Goal: Use online tool/utility: Utilize a website feature to perform a specific function

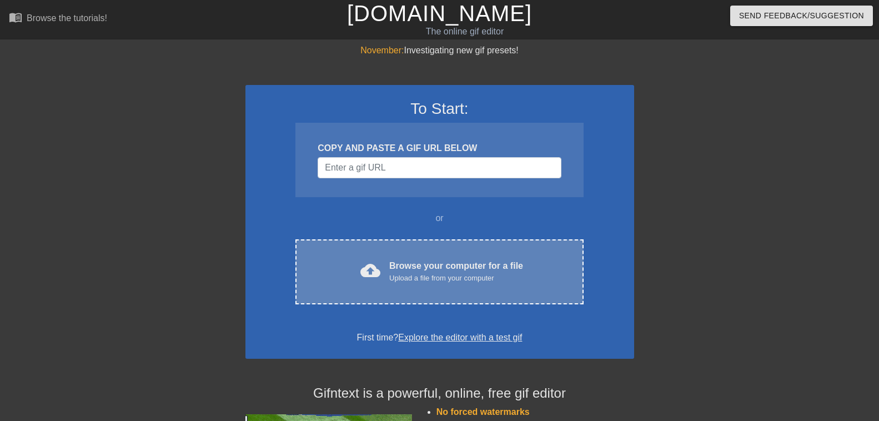
click at [414, 276] on div "Upload a file from your computer" at bounding box center [456, 278] width 134 height 11
click at [441, 275] on div "Upload a file from your computer" at bounding box center [456, 278] width 134 height 11
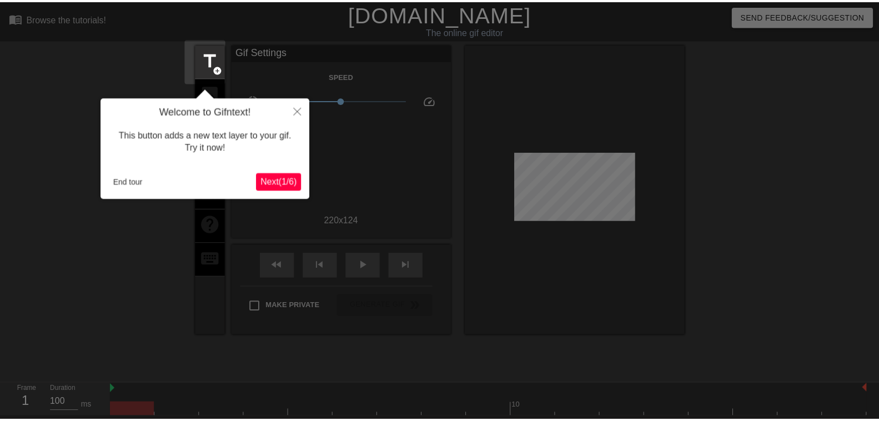
scroll to position [27, 0]
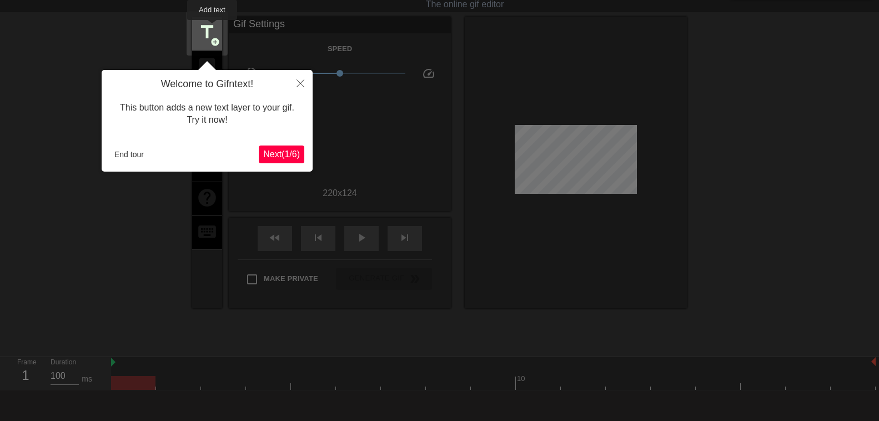
click at [213, 28] on span "title" at bounding box center [207, 32] width 21 height 21
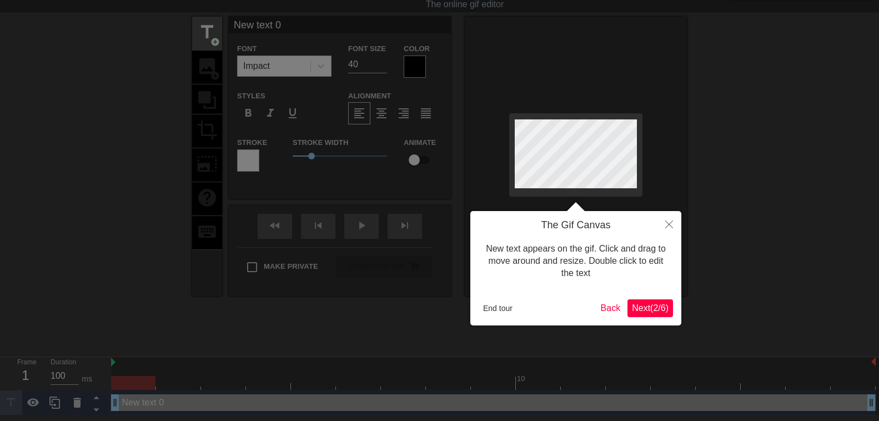
scroll to position [0, 0]
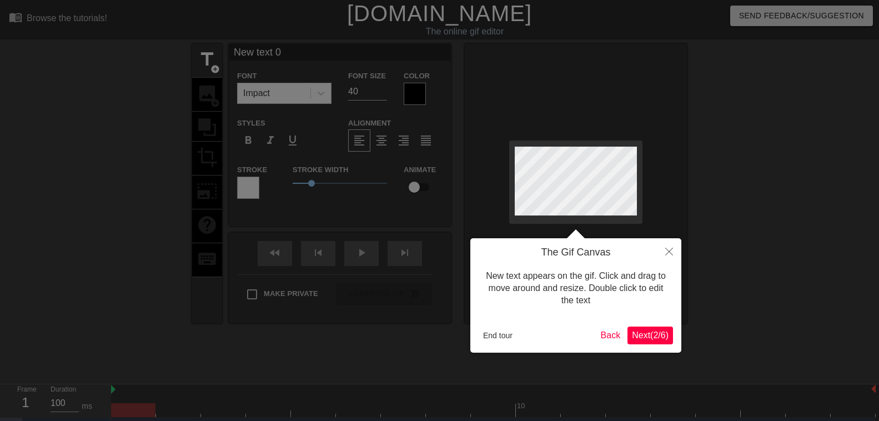
click at [643, 205] on body "menu_book Browse the tutorials! Gifntext.com The online gif editor Send Feedbac…" at bounding box center [439, 221] width 879 height 442
type input "Ne text 0"
type textarea "Ne text 0"
type input "N text 0"
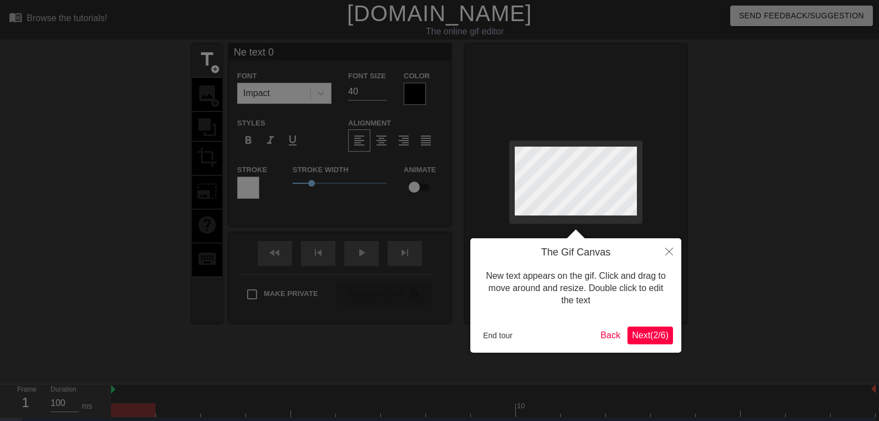
type textarea "N text 0"
type input "text 0"
type textarea "text 0"
type input "text 0"
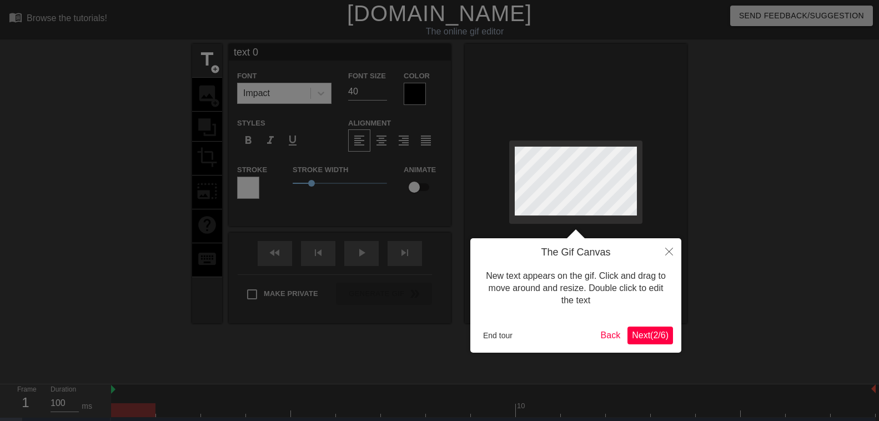
type textarea "text 0"
type input "text 0"
type textarea "text 0"
type input "text 0"
type textarea "text 0"
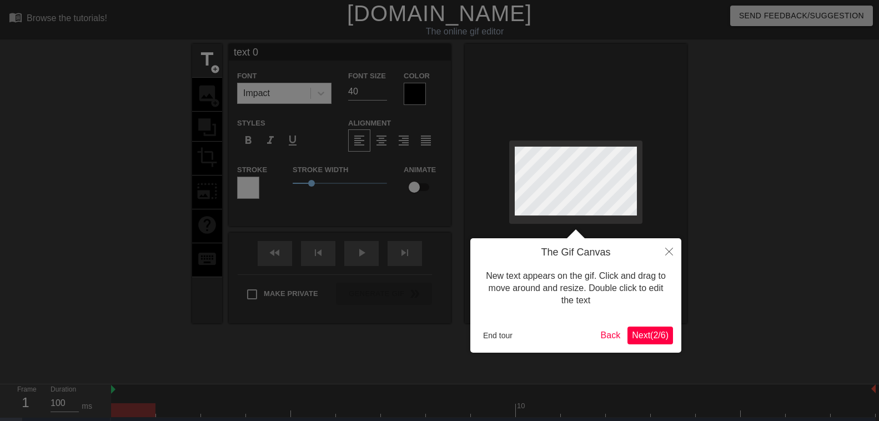
type input "text 0"
type textarea "text 0"
type input "text 0"
type textarea "text 0"
type input "text 0"
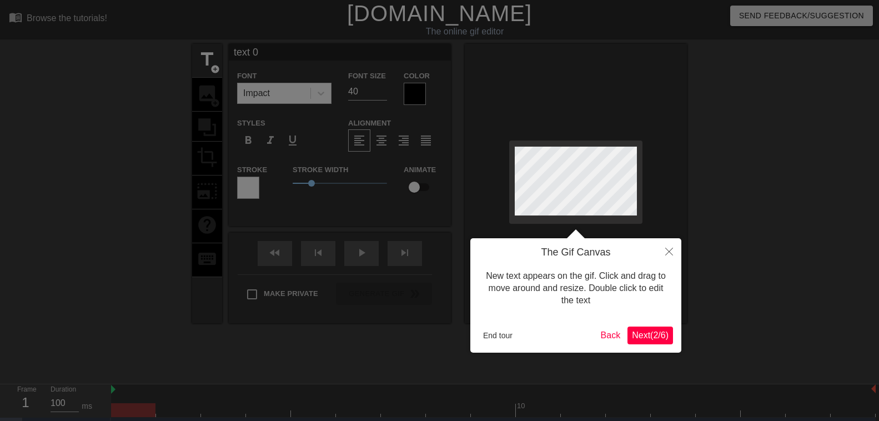
type textarea "text 0"
type input "text 0"
type textarea "text 0"
type input "text 0"
type textarea "text 0"
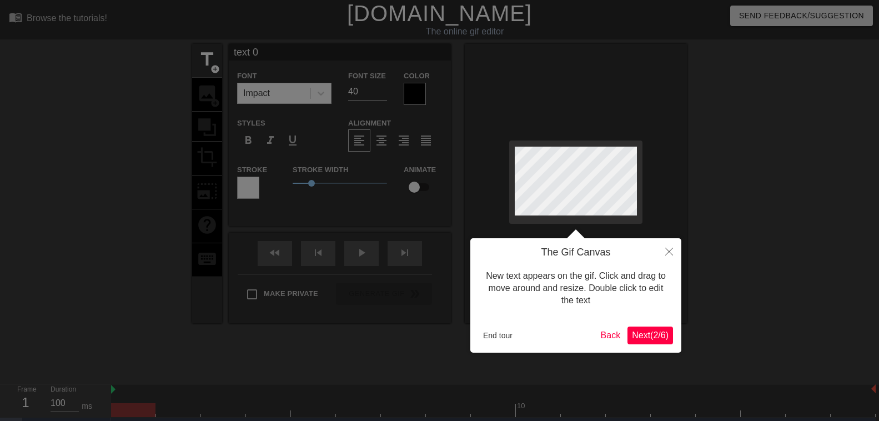
type input "text 0"
type textarea "text 0"
click at [204, 59] on div at bounding box center [439, 227] width 879 height 454
click at [674, 251] on button "Close" at bounding box center [669, 251] width 24 height 26
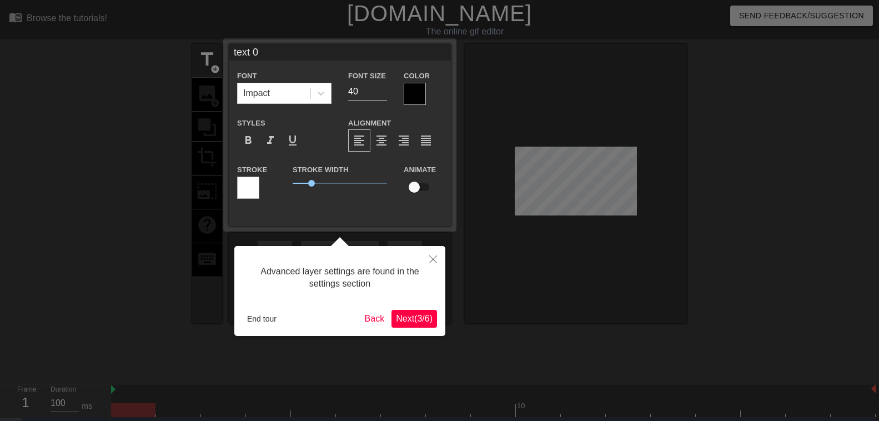
scroll to position [24, 0]
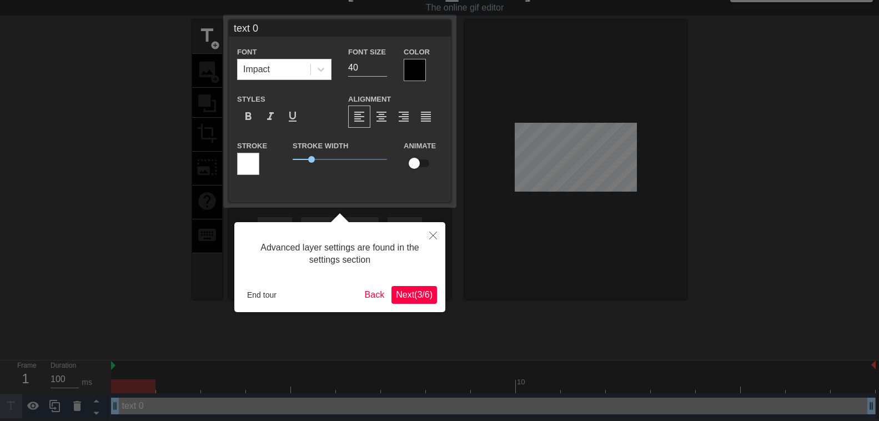
click at [205, 36] on div at bounding box center [439, 198] width 879 height 445
click at [205, 37] on div at bounding box center [439, 198] width 879 height 445
click at [278, 31] on input "text 0" at bounding box center [340, 28] width 222 height 17
click at [290, 27] on input "text 0" at bounding box center [340, 28] width 222 height 17
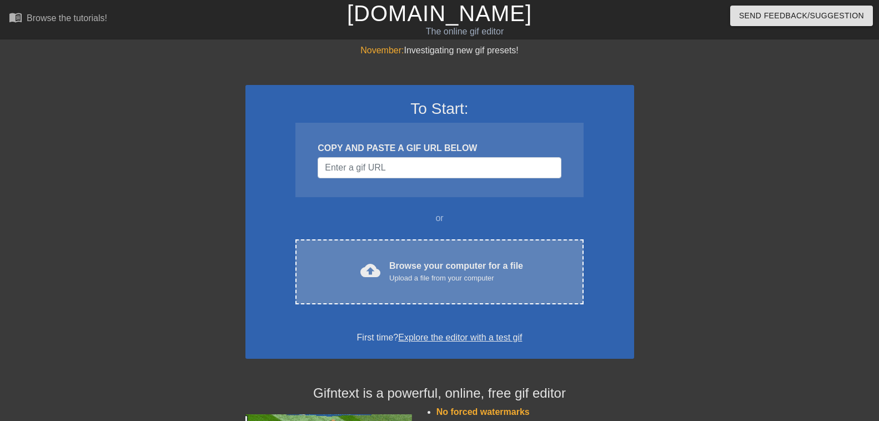
click at [430, 279] on div "Upload a file from your computer" at bounding box center [456, 278] width 134 height 11
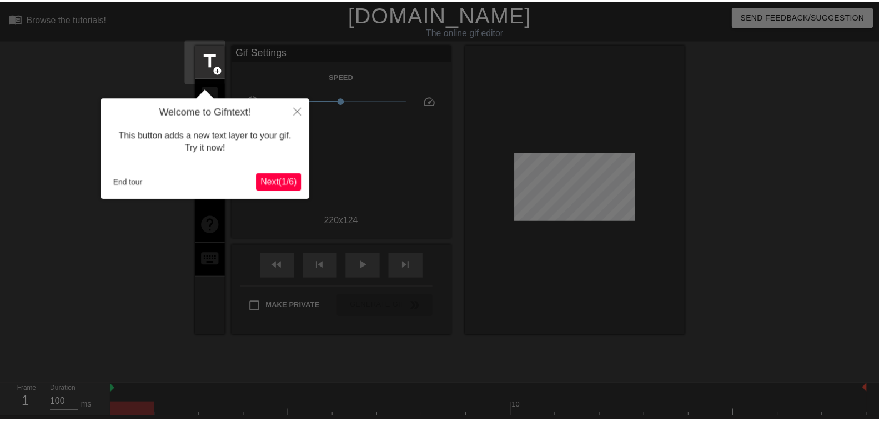
scroll to position [27, 0]
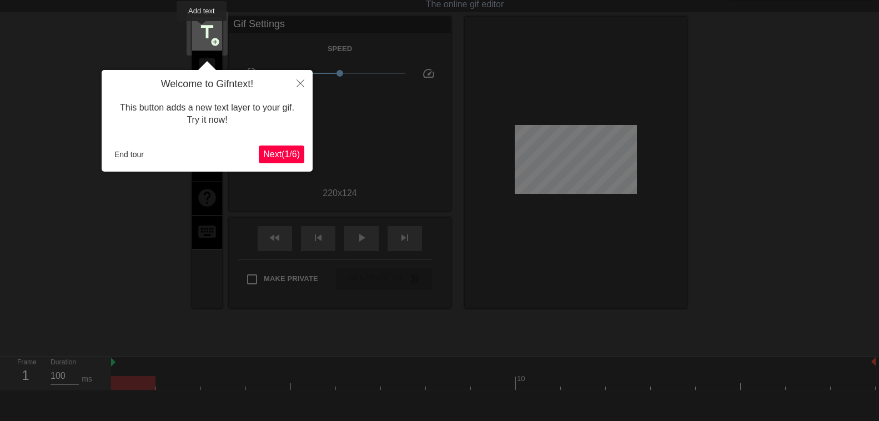
click at [202, 29] on span "title" at bounding box center [207, 32] width 21 height 21
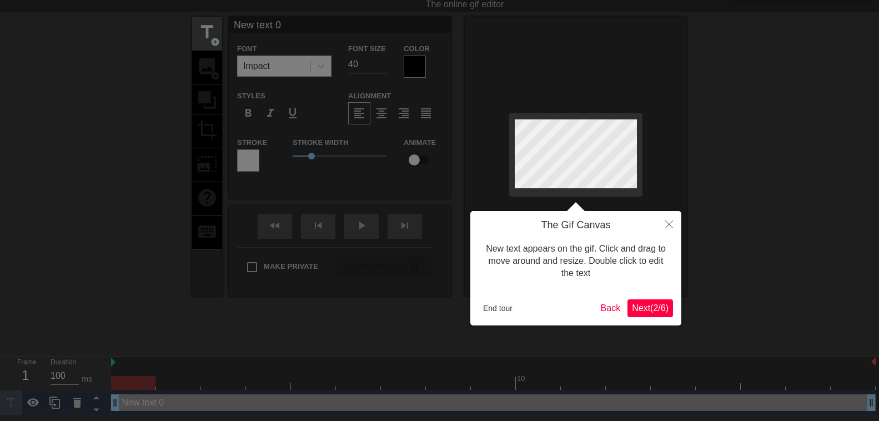
scroll to position [0, 0]
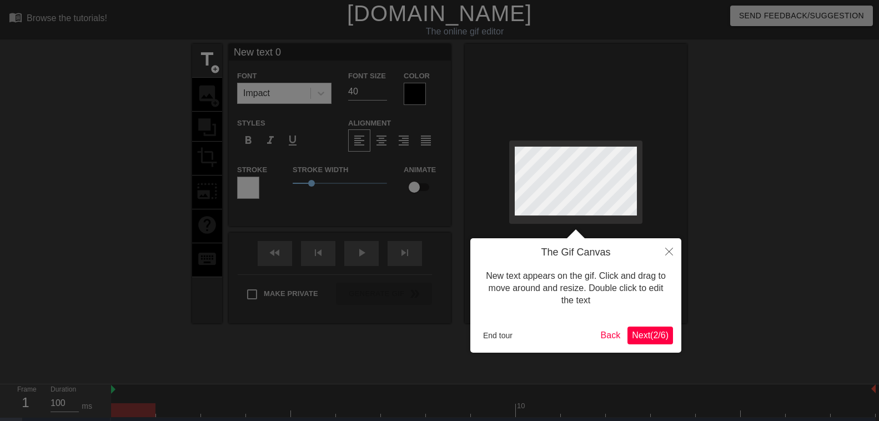
click at [379, 93] on div at bounding box center [439, 227] width 879 height 454
type input "New text"
type textarea "New text"
type input "New text"
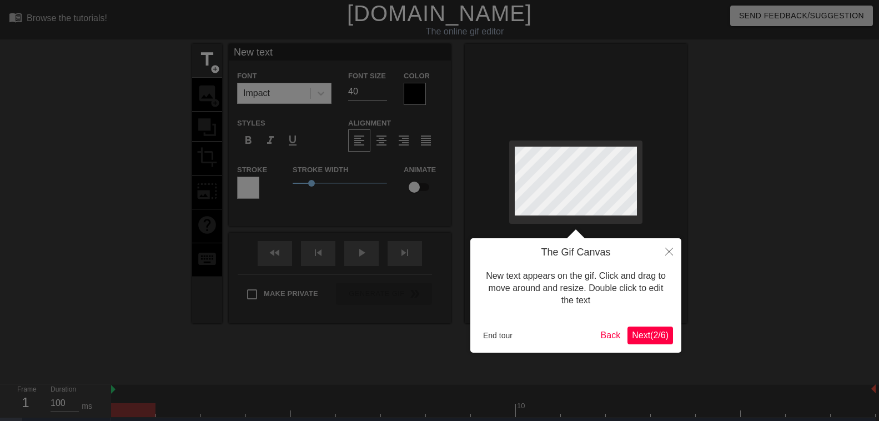
type textarea "New text"
type input "New tex"
type textarea "New tex"
type input "New te"
type textarea "New te"
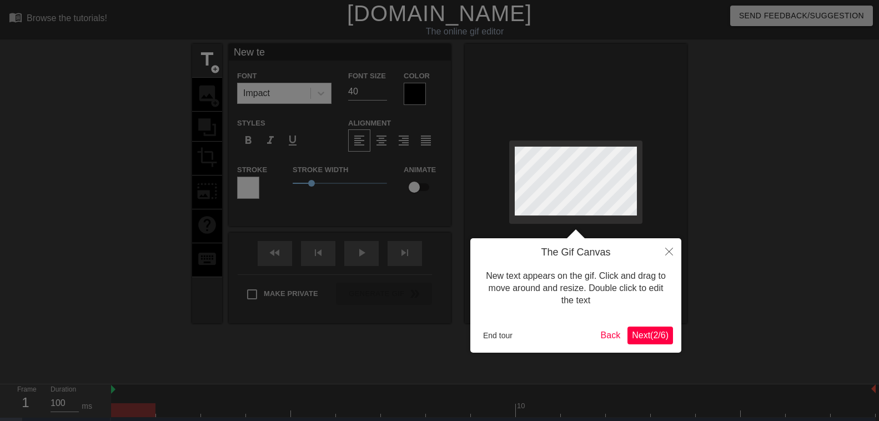
type input "New t"
type textarea "New t"
type input "New"
type textarea "New"
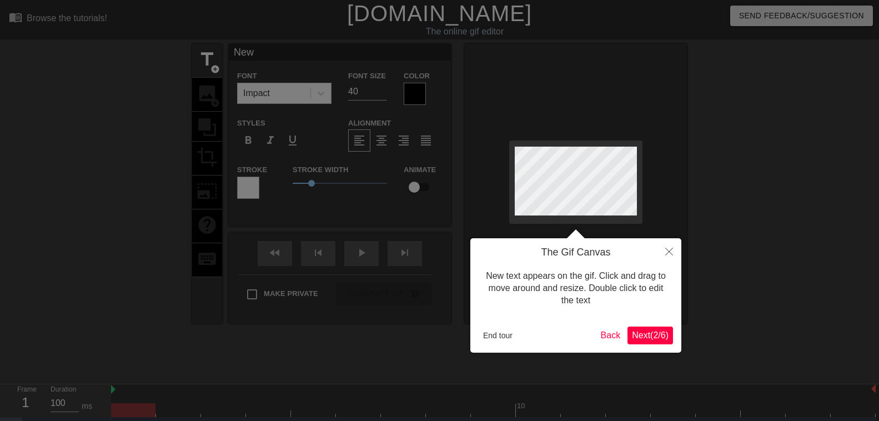
type input "New"
type textarea "New"
type input "Ne"
type textarea "Ne"
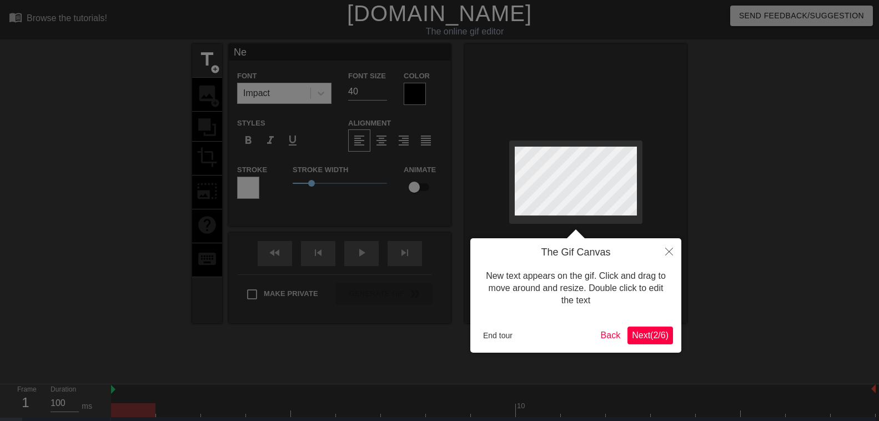
type input "N"
type textarea "N"
type input "L"
type textarea "L"
type input "La"
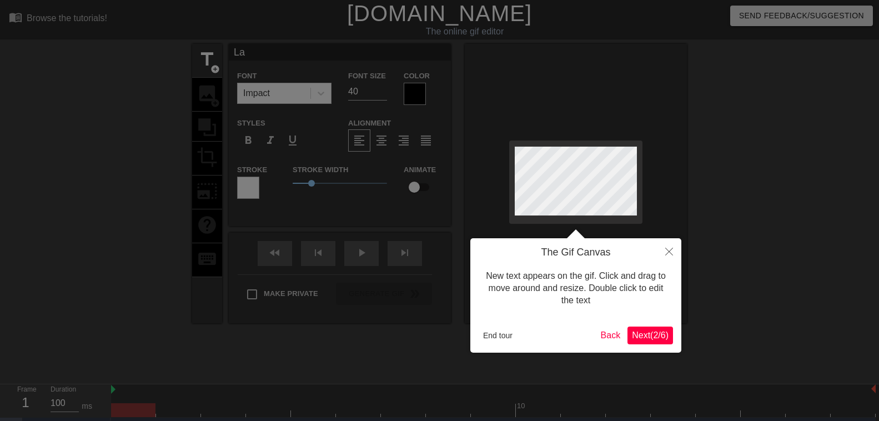
type textarea "La"
type input "[PERSON_NAME]"
type textarea "[PERSON_NAME]"
type input "Laur"
type textarea "Laur"
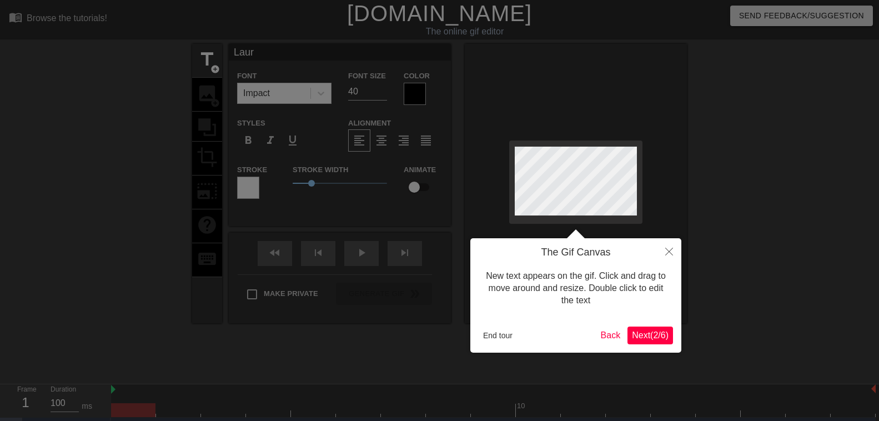
type input "Laure"
type textarea "Laure"
click at [379, 92] on div at bounding box center [439, 227] width 879 height 454
click at [379, 90] on div at bounding box center [439, 227] width 879 height 454
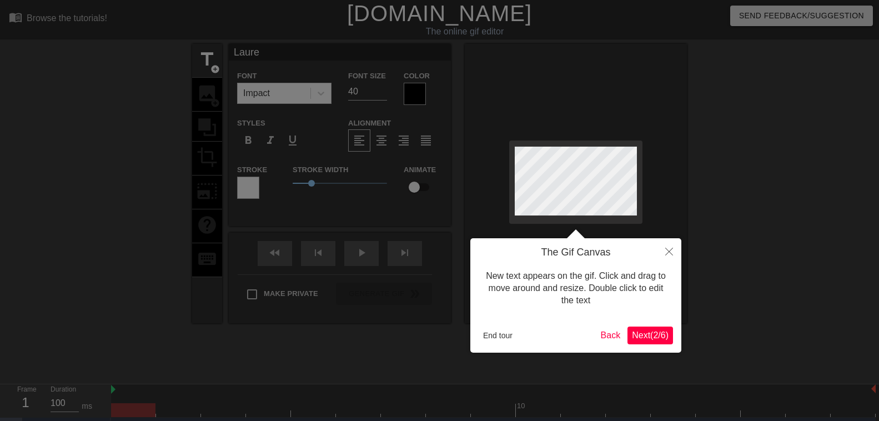
click at [627, 218] on div at bounding box center [576, 183] width 222 height 279
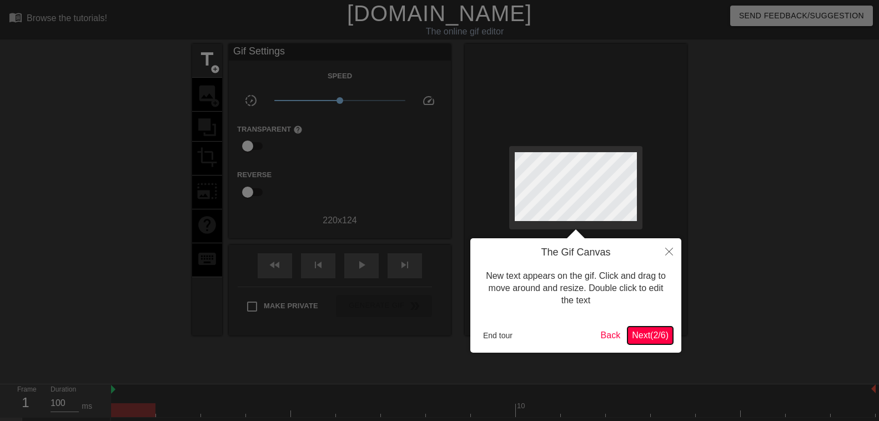
click at [654, 333] on span "Next ( 2 / 6 )" at bounding box center [650, 334] width 37 height 9
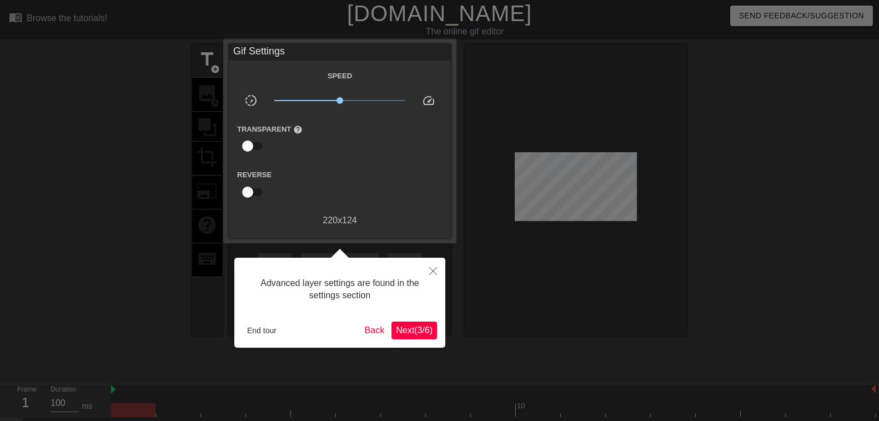
scroll to position [24, 0]
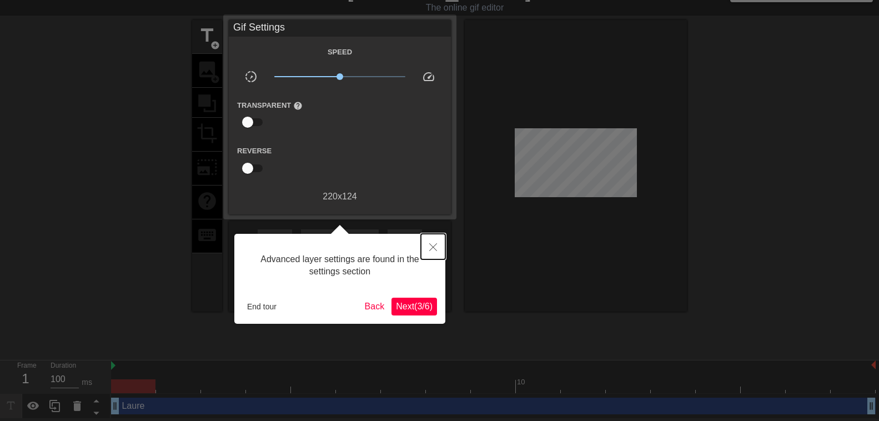
click at [434, 247] on icon "Close" at bounding box center [433, 247] width 8 height 8
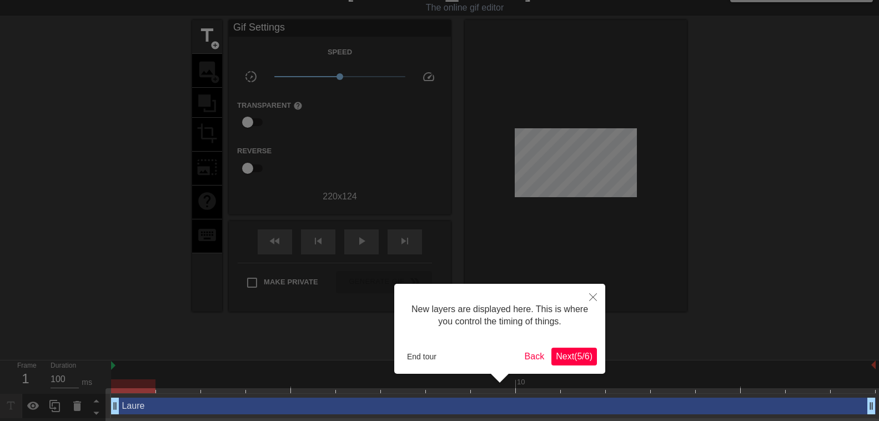
scroll to position [32, 0]
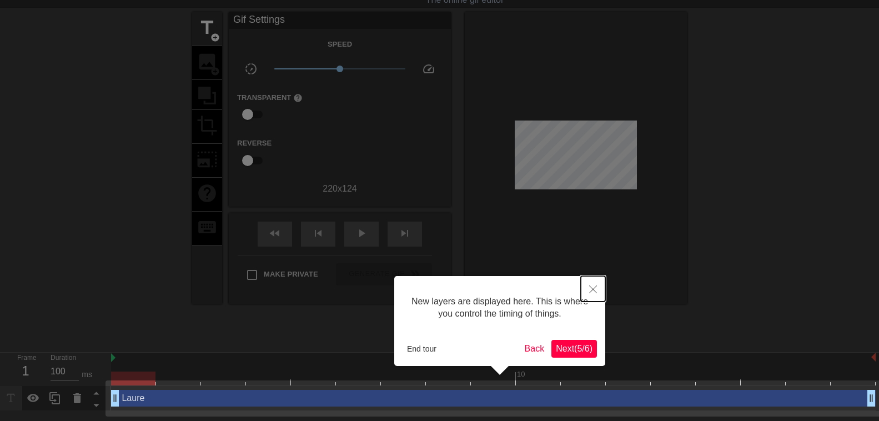
click at [596, 290] on icon "Close" at bounding box center [593, 289] width 8 height 8
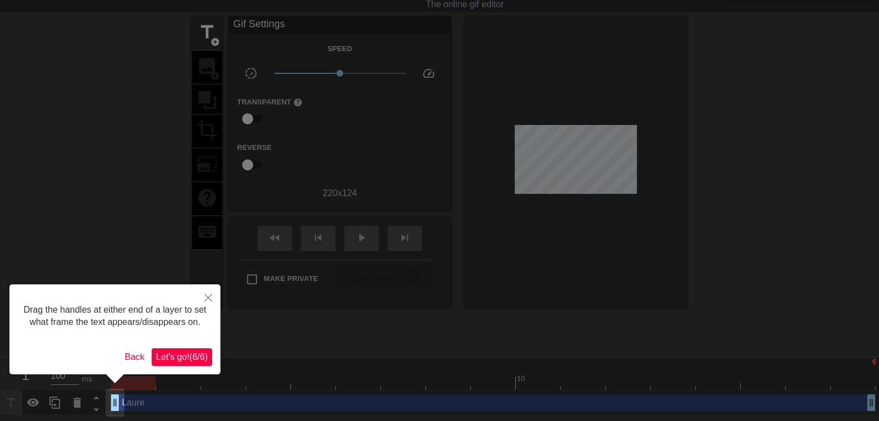
scroll to position [0, 0]
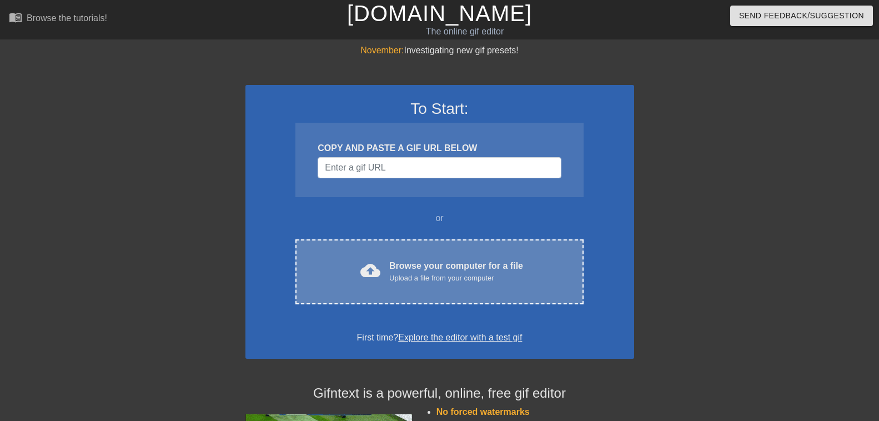
click at [427, 269] on div "Browse your computer for a file Upload a file from your computer" at bounding box center [456, 271] width 134 height 24
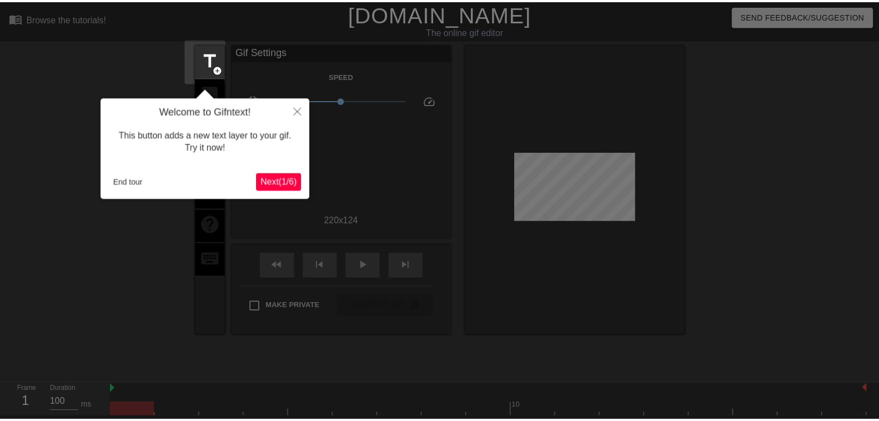
scroll to position [27, 0]
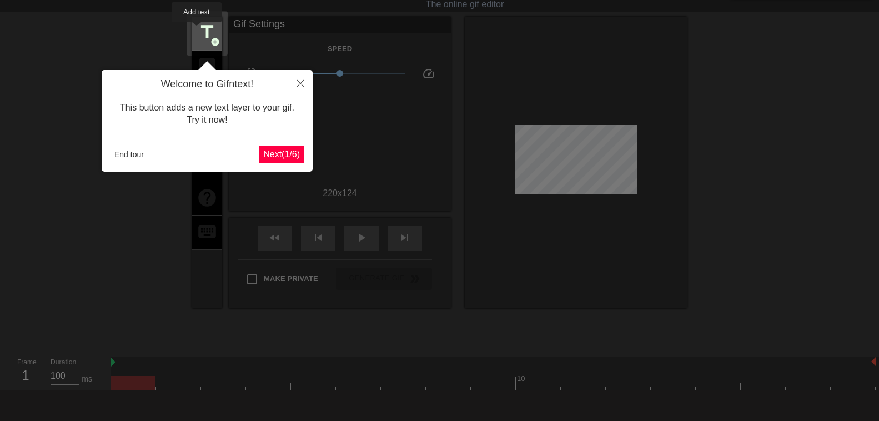
click at [197, 30] on span "title" at bounding box center [207, 32] width 21 height 21
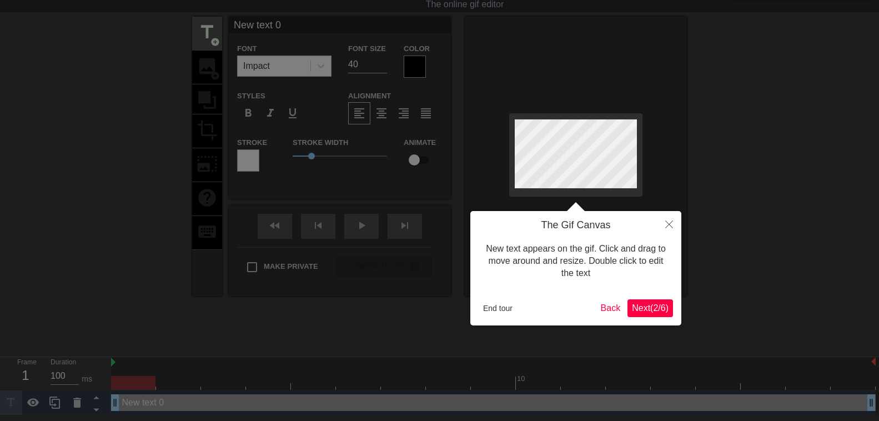
scroll to position [0, 0]
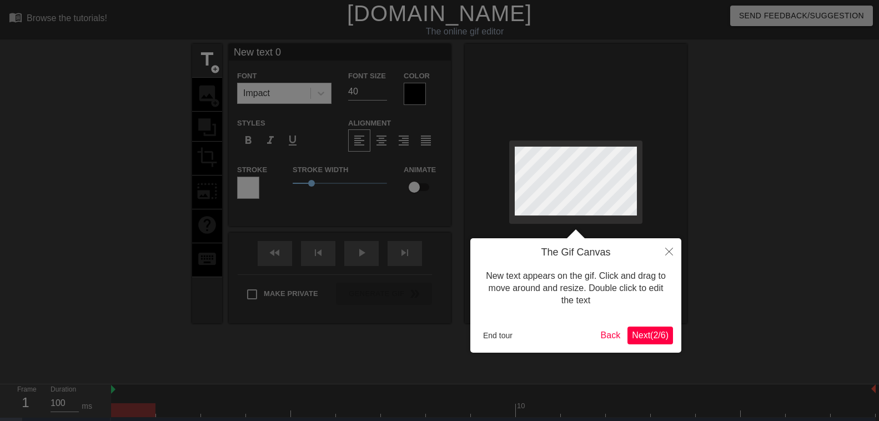
click at [382, 94] on div at bounding box center [439, 227] width 879 height 454
click at [383, 91] on div at bounding box center [439, 227] width 879 height 454
click at [319, 90] on div at bounding box center [439, 227] width 879 height 454
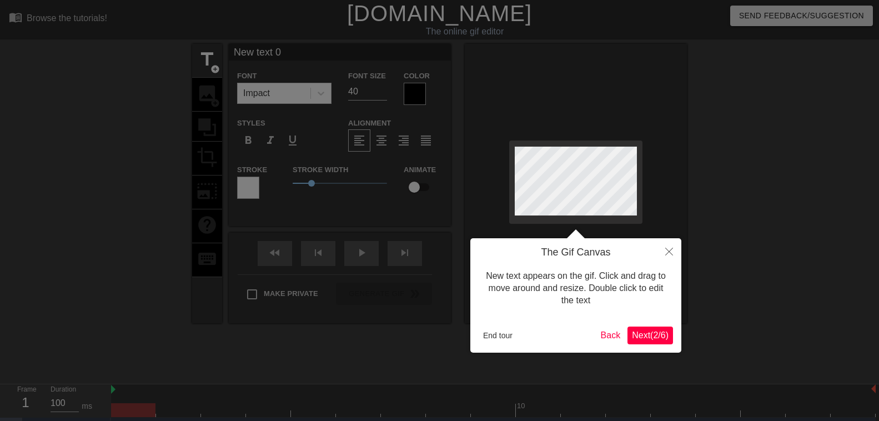
click at [319, 90] on div at bounding box center [439, 227] width 879 height 454
drag, startPoint x: 309, startPoint y: 183, endPoint x: 346, endPoint y: 185, distance: 36.7
click at [346, 185] on div at bounding box center [439, 227] width 879 height 454
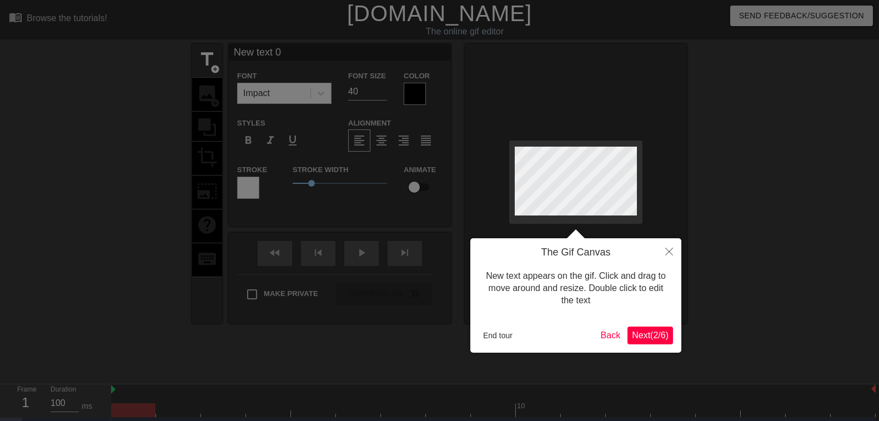
drag, startPoint x: 314, startPoint y: 183, endPoint x: 348, endPoint y: 189, distance: 33.8
click at [348, 189] on div at bounding box center [439, 227] width 879 height 454
type input "New text"
type textarea "New text"
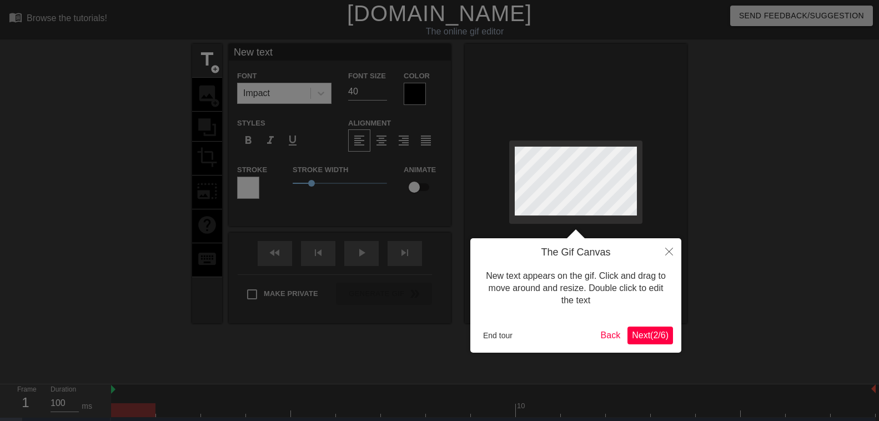
type input "New text"
type textarea "New text"
type input "New tex"
type textarea "New tex"
type input "New te"
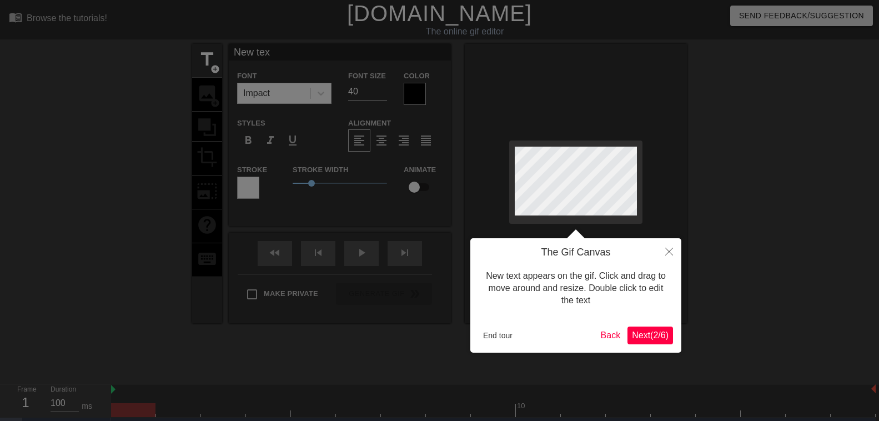
type textarea "New te"
type input "New t"
type textarea "New t"
type input "New"
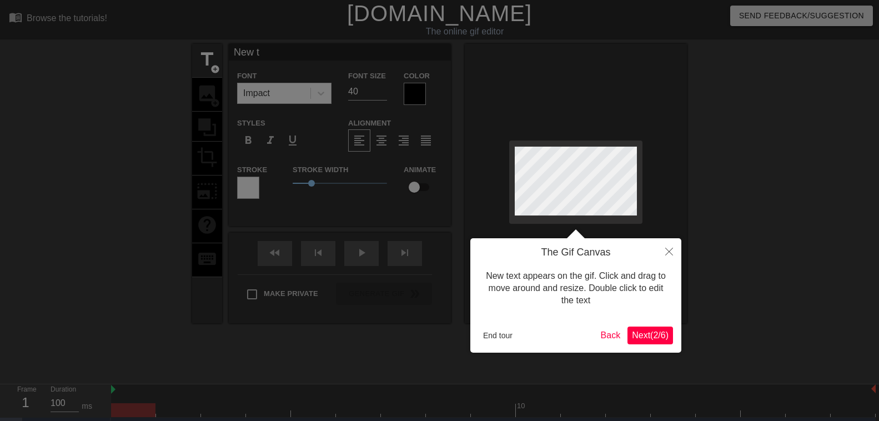
type textarea "New"
type input "New"
type textarea "New"
type input "Ne"
type textarea "Ne"
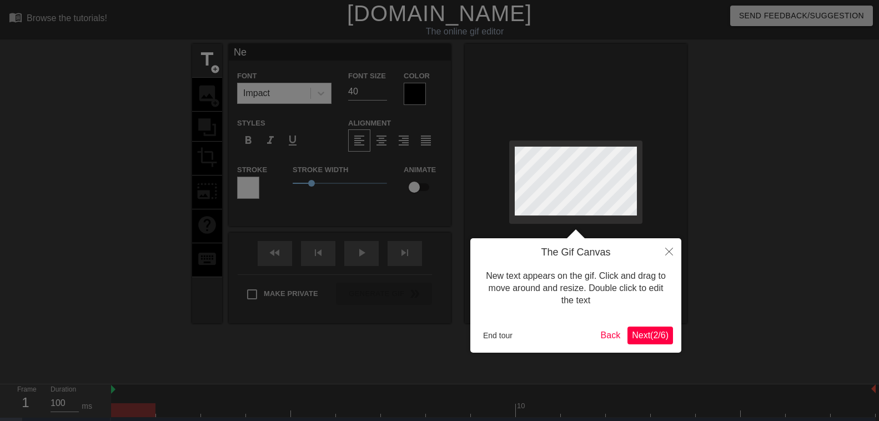
scroll to position [0, 0]
type input "N"
type textarea "N"
type input "L"
type textarea "L"
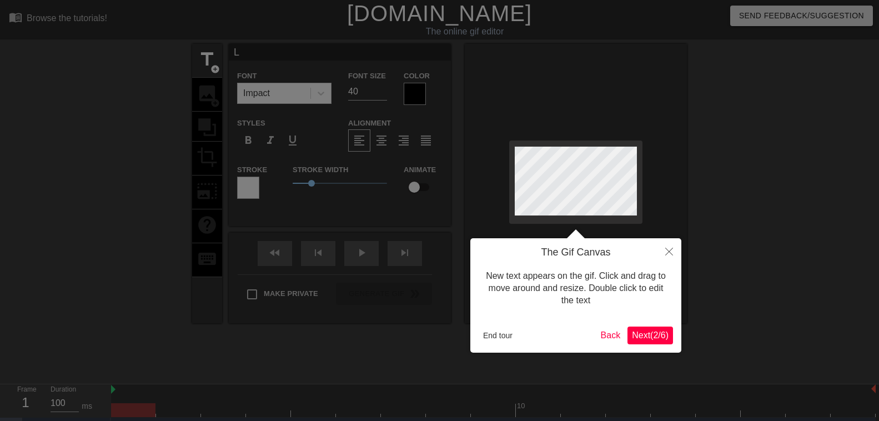
type input "La"
type textarea "La"
type input "[PERSON_NAME]"
type textarea "[PERSON_NAME]"
type input "Laur"
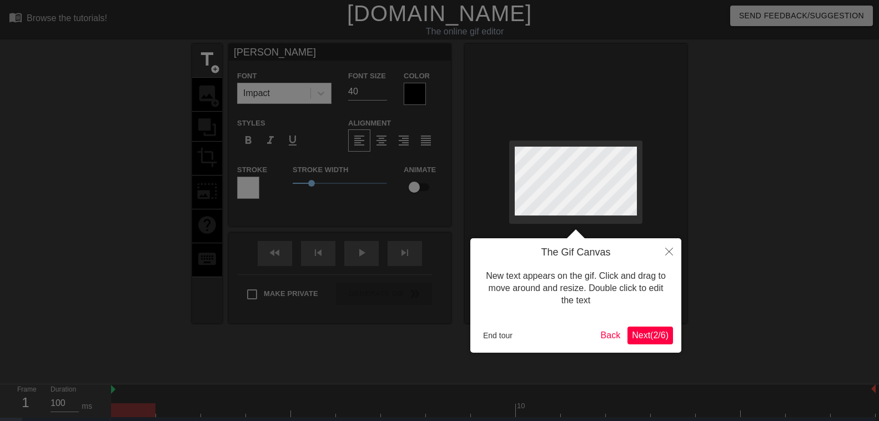
type textarea "Laur"
type input "Laure"
type textarea "Laure"
click at [387, 93] on div at bounding box center [439, 227] width 879 height 454
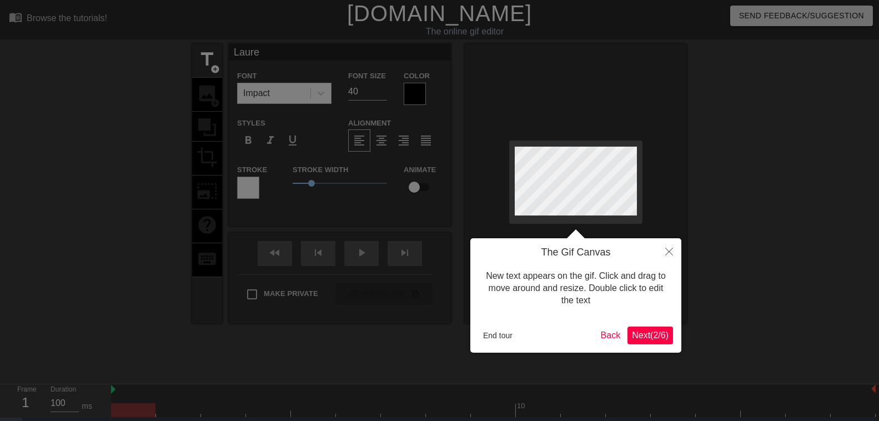
click at [281, 90] on div at bounding box center [439, 227] width 879 height 454
click at [244, 94] on div at bounding box center [439, 227] width 879 height 454
click at [252, 78] on div at bounding box center [439, 227] width 879 height 454
click at [382, 79] on div at bounding box center [439, 227] width 879 height 454
click at [665, 249] on icon "Close" at bounding box center [669, 252] width 8 height 8
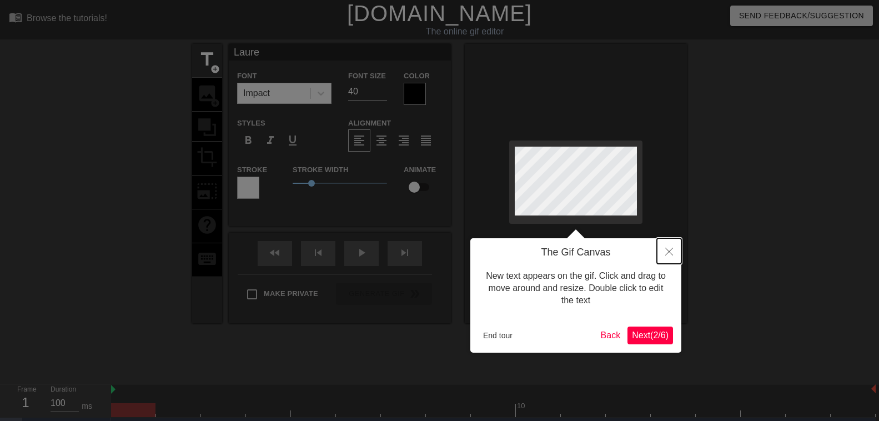
scroll to position [24, 0]
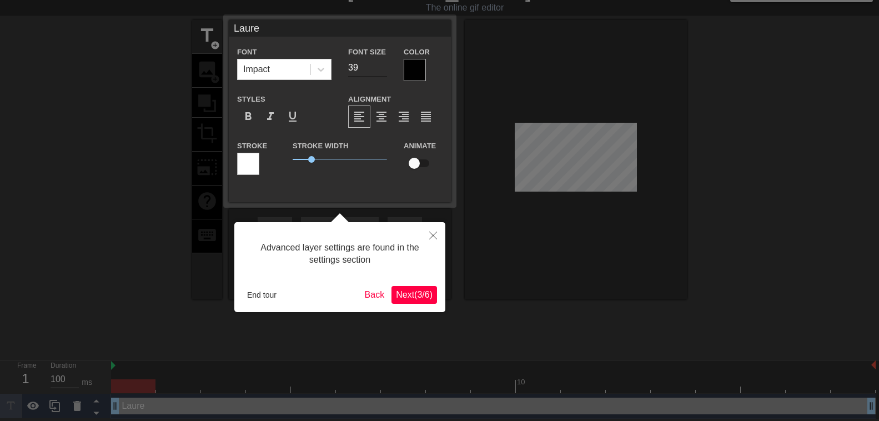
click at [380, 69] on input "39" at bounding box center [367, 68] width 39 height 18
click at [380, 69] on input "15" at bounding box center [367, 68] width 39 height 18
click at [381, 62] on input "15" at bounding box center [367, 68] width 39 height 18
click at [381, 66] on input "16" at bounding box center [367, 68] width 39 height 18
click at [381, 66] on input "17" at bounding box center [367, 68] width 39 height 18
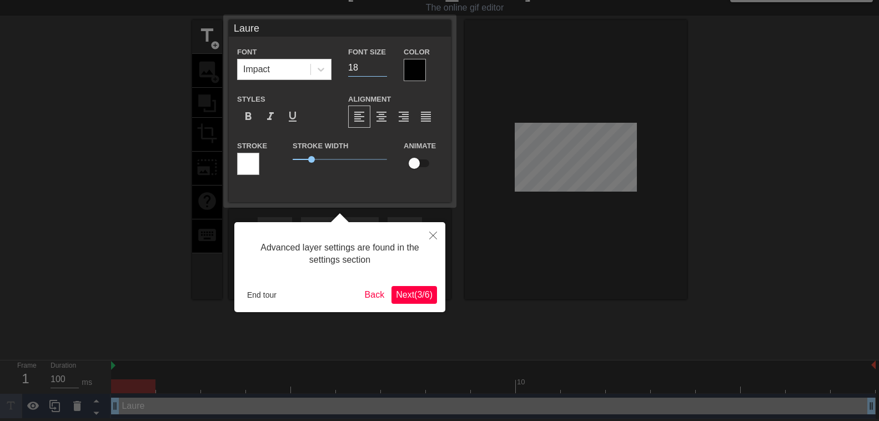
click at [381, 66] on input "18" at bounding box center [367, 68] width 39 height 18
click at [381, 66] on input "19" at bounding box center [367, 68] width 39 height 18
click at [381, 66] on input "20" at bounding box center [367, 68] width 39 height 18
click at [381, 66] on input "21" at bounding box center [367, 68] width 39 height 18
type input "20"
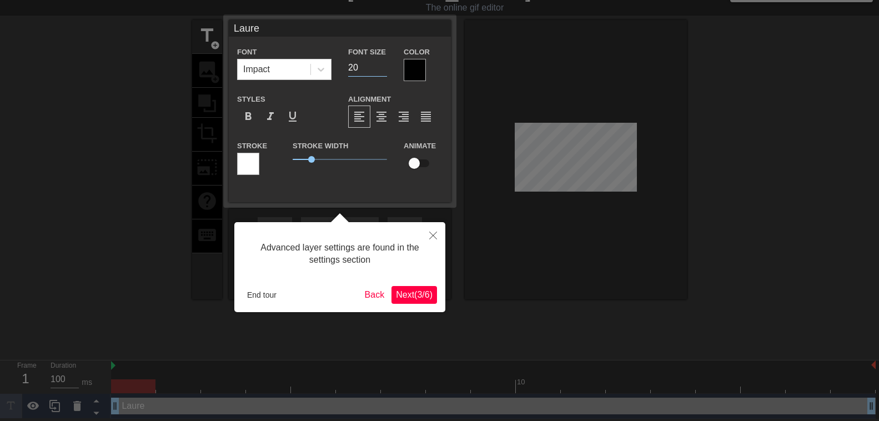
click at [380, 71] on input "20" at bounding box center [367, 68] width 39 height 18
click at [567, 157] on div at bounding box center [439, 198] width 879 height 445
click at [570, 157] on div at bounding box center [439, 198] width 879 height 445
click at [324, 70] on icon at bounding box center [320, 69] width 11 height 11
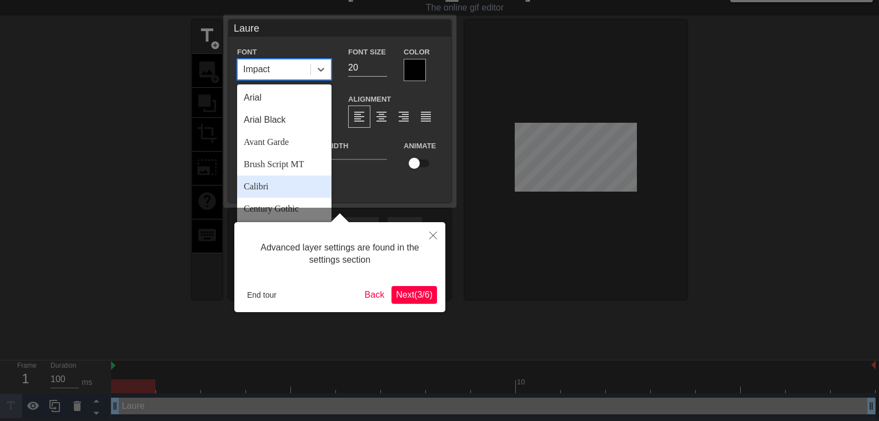
click at [253, 188] on div "Calibri" at bounding box center [284, 186] width 94 height 22
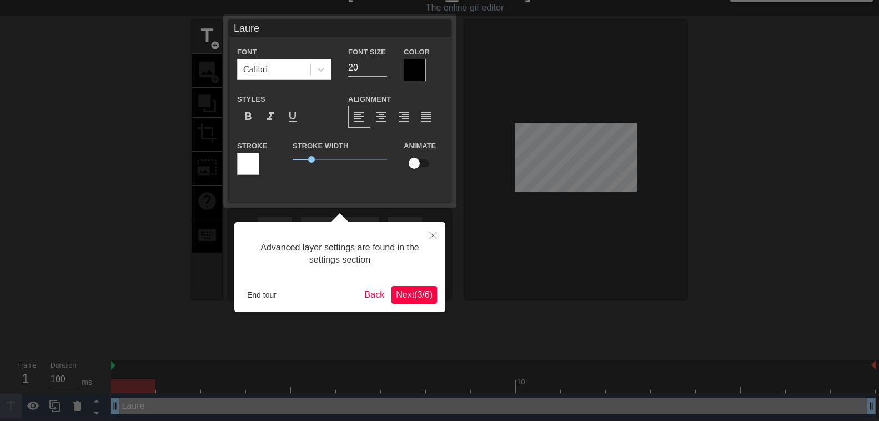
click at [414, 70] on div at bounding box center [415, 70] width 22 height 22
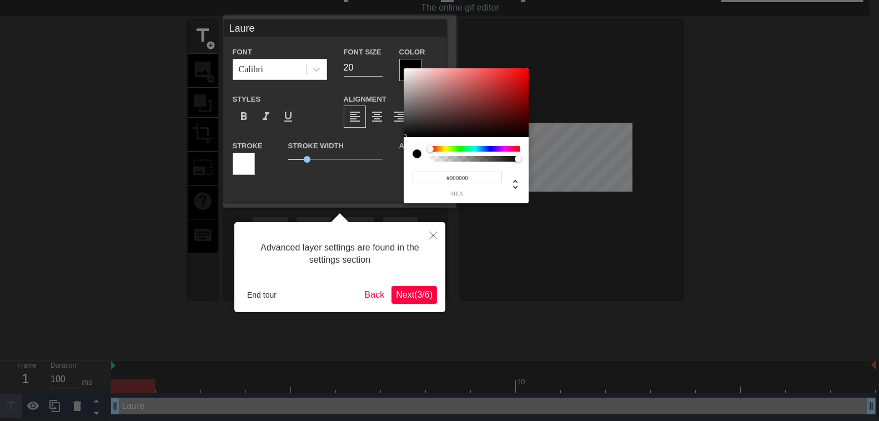
scroll to position [14, 0]
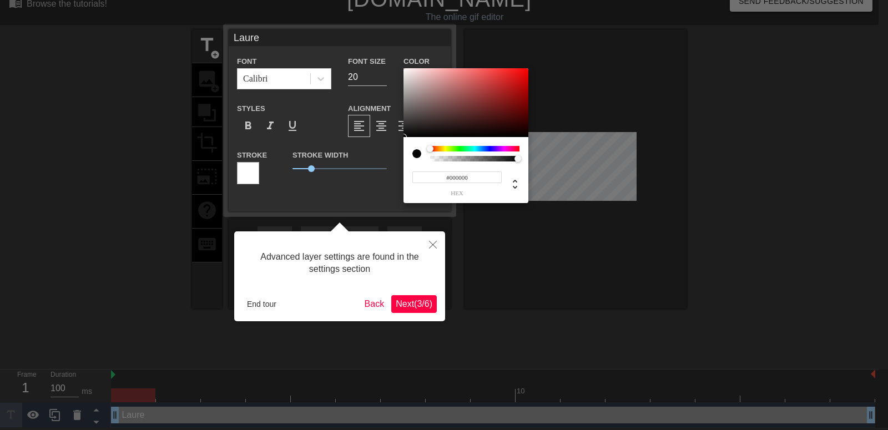
type input "0"
type input "0.56"
drag, startPoint x: 515, startPoint y: 158, endPoint x: 480, endPoint y: 160, distance: 35.0
click at [480, 160] on div at bounding box center [480, 158] width 7 height 7
click at [508, 197] on div "0 r 0 g 0 b 0.56 a" at bounding box center [466, 170] width 125 height 66
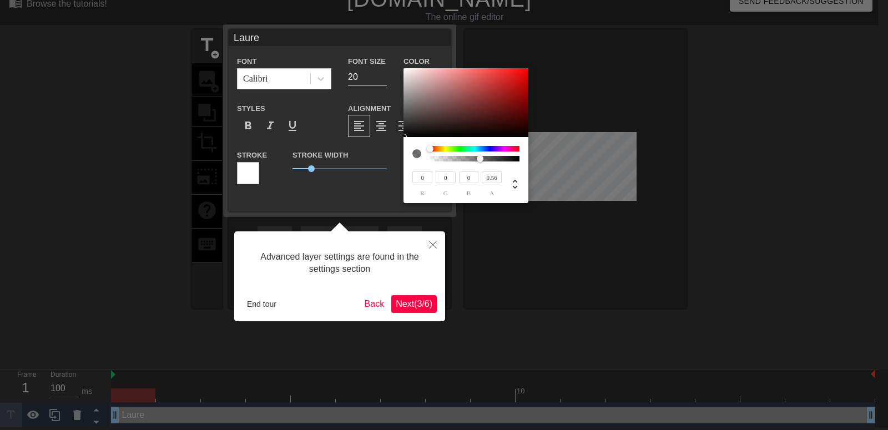
type input "112"
type input "36"
click at [488, 107] on div at bounding box center [466, 102] width 125 height 69
type input "207"
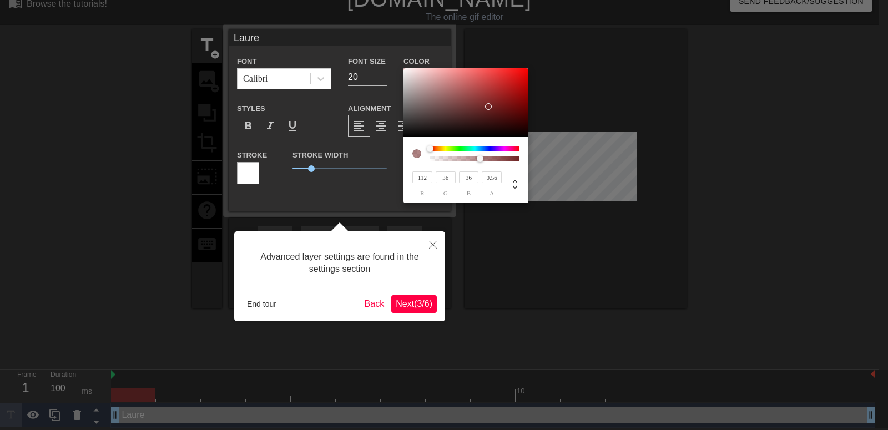
type input "35"
click at [507, 81] on div at bounding box center [466, 102] width 125 height 69
click at [596, 170] on div at bounding box center [444, 215] width 888 height 430
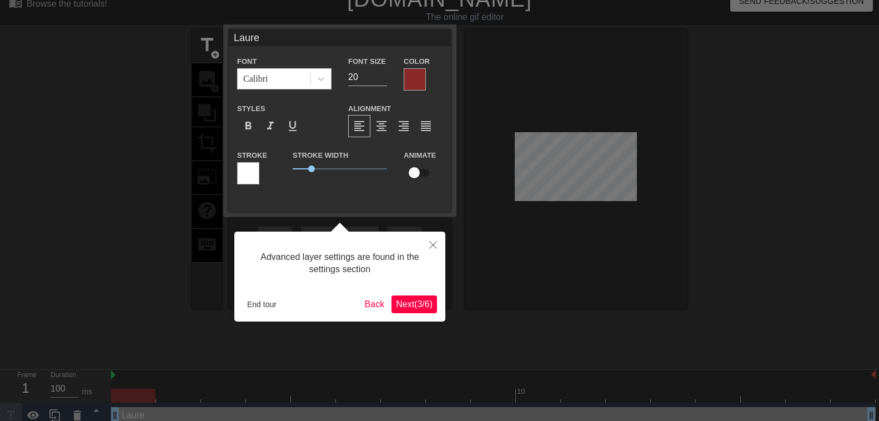
click at [578, 166] on div at bounding box center [439, 208] width 879 height 445
click at [575, 165] on div at bounding box center [439, 208] width 879 height 445
click at [435, 245] on icon "Close" at bounding box center [433, 245] width 8 height 8
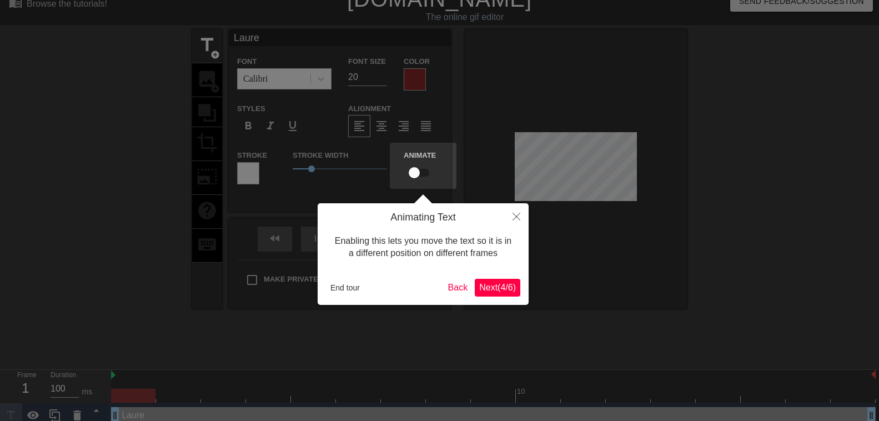
scroll to position [0, 0]
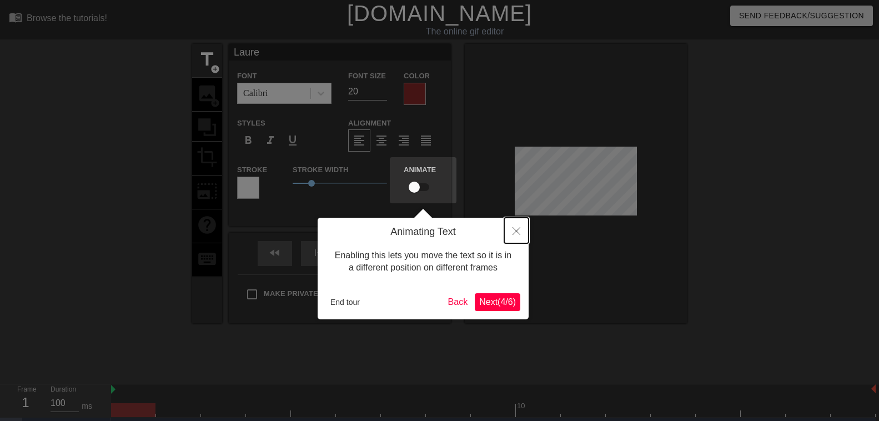
click at [511, 227] on button "Close" at bounding box center [516, 231] width 24 height 26
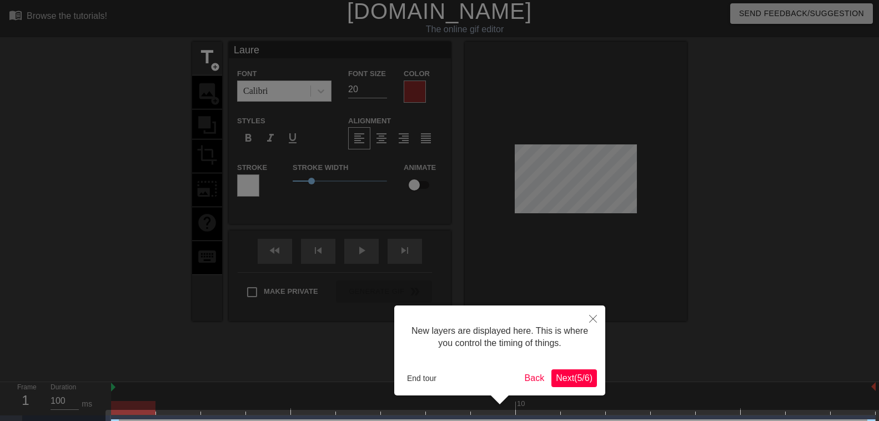
scroll to position [32, 0]
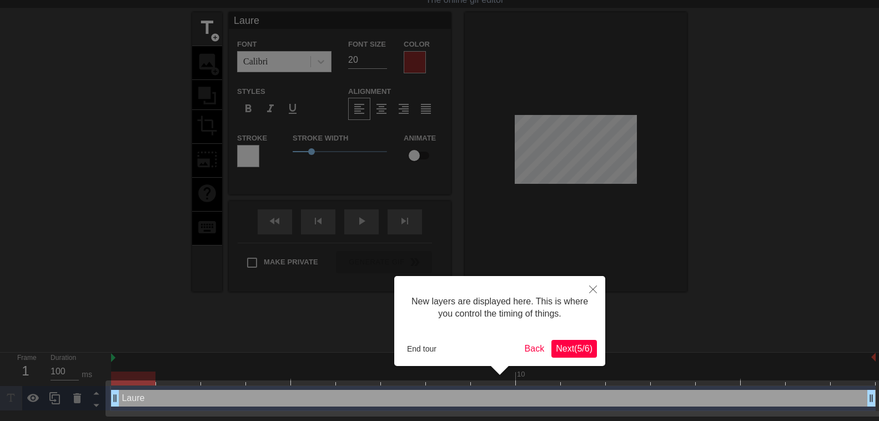
click at [583, 349] on span "Next ( 5 / 6 )" at bounding box center [574, 348] width 37 height 9
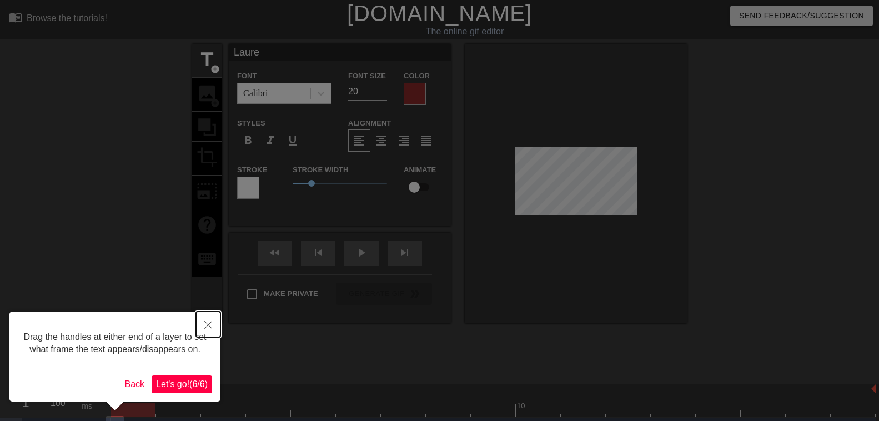
click at [207, 324] on icon "Close" at bounding box center [208, 325] width 8 height 8
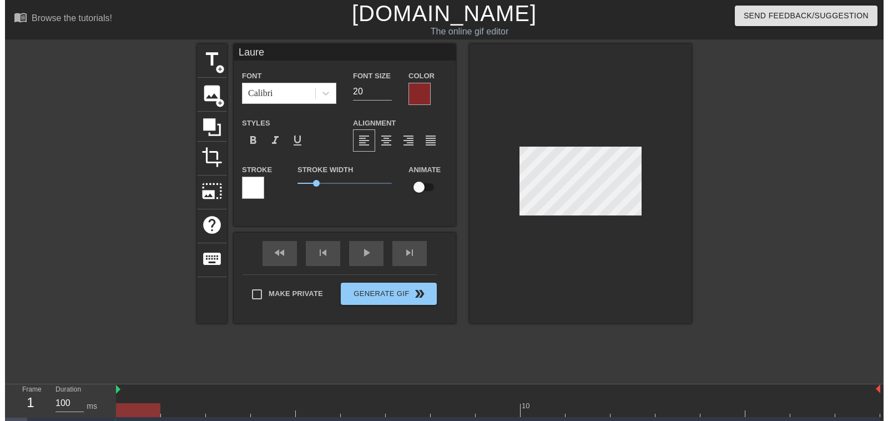
scroll to position [0, 1]
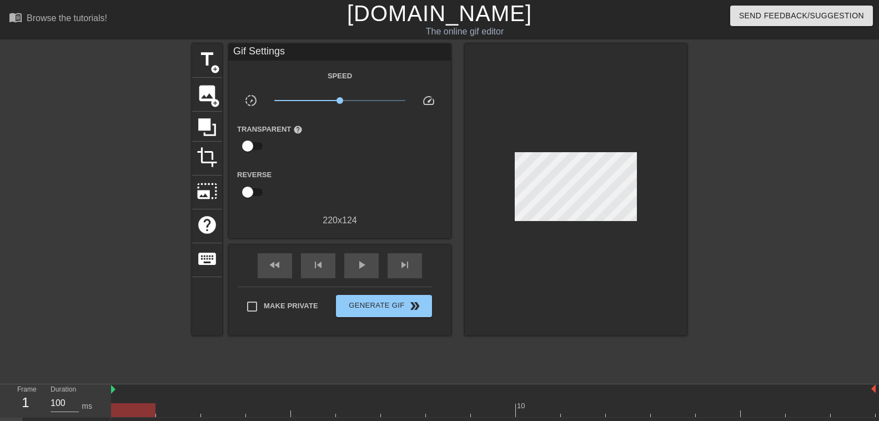
click at [666, 174] on div at bounding box center [576, 189] width 222 height 291
click at [385, 302] on span "Generate Gif double_arrow" at bounding box center [383, 305] width 87 height 13
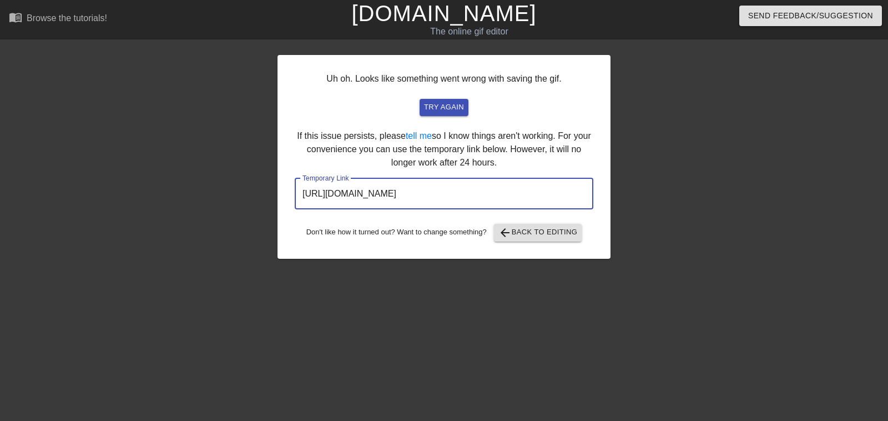
drag, startPoint x: 541, startPoint y: 196, endPoint x: 281, endPoint y: 185, distance: 260.6
click at [295, 185] on input "http://www.gifntext.com/temp_generations/nzTH23tV.gif" at bounding box center [444, 193] width 299 height 31
